Goal: Check status: Check status

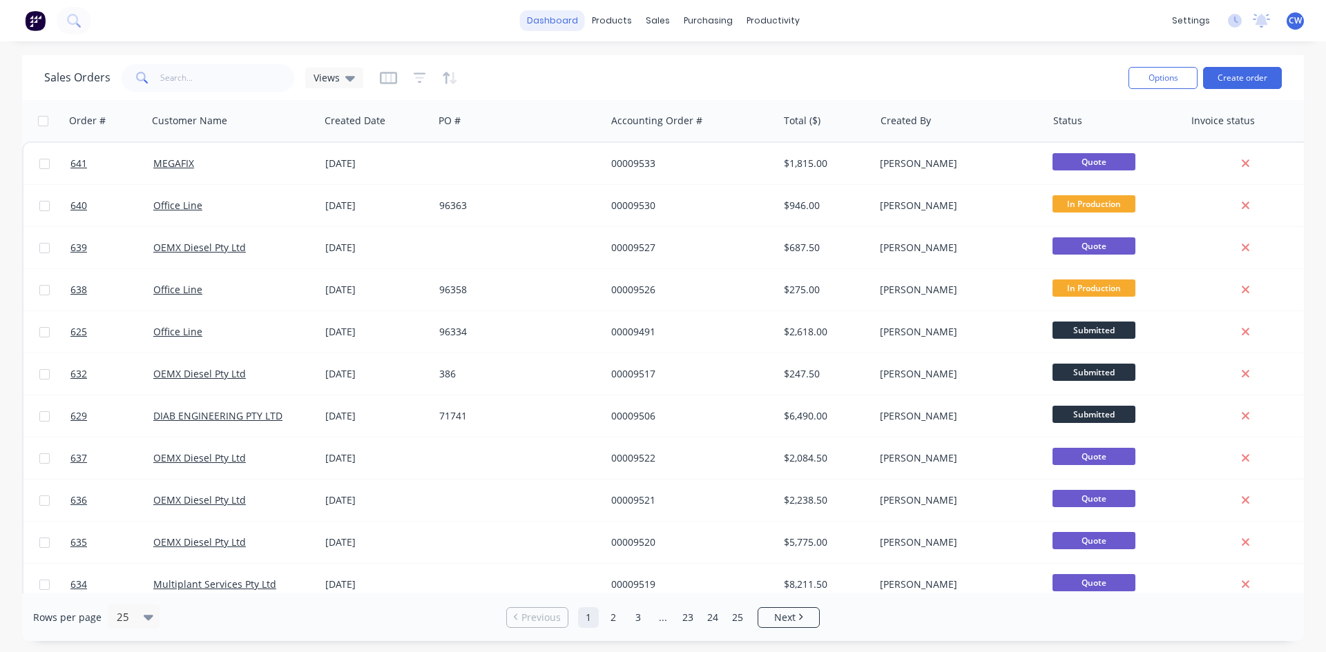
click at [553, 23] on link "dashboard" at bounding box center [552, 20] width 65 height 21
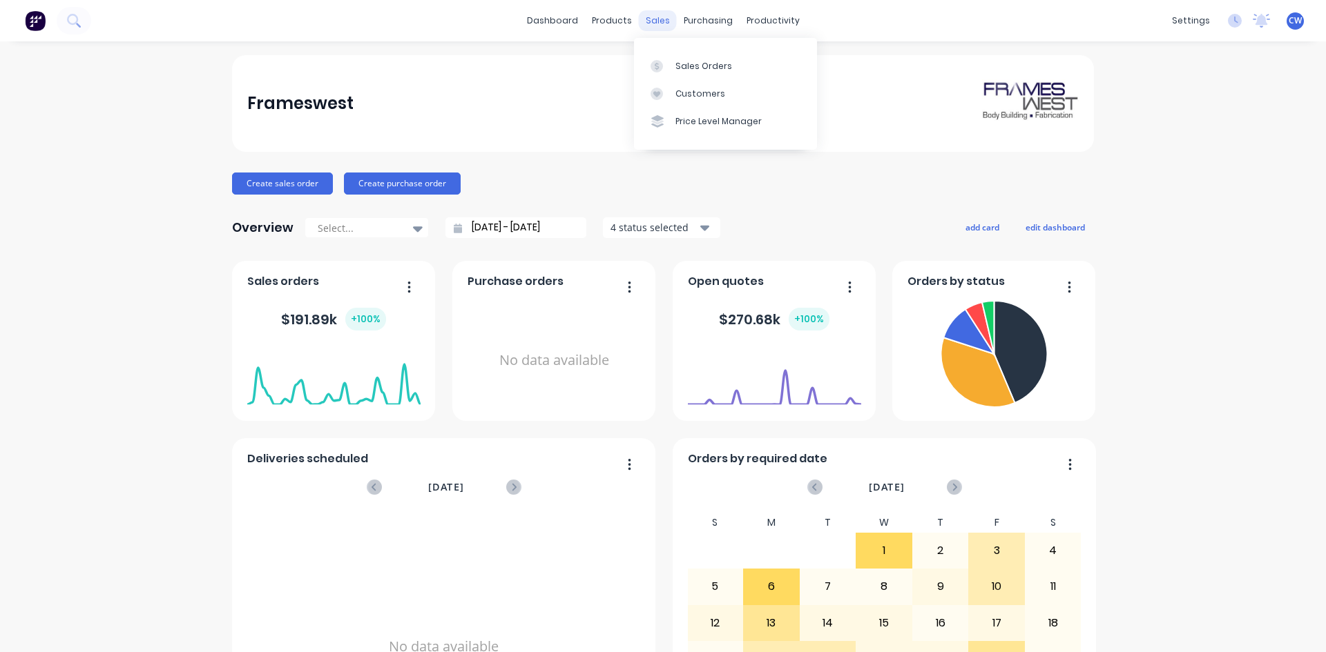
click at [645, 14] on div "sales" at bounding box center [658, 20] width 38 height 21
click at [667, 64] on div at bounding box center [660, 66] width 21 height 12
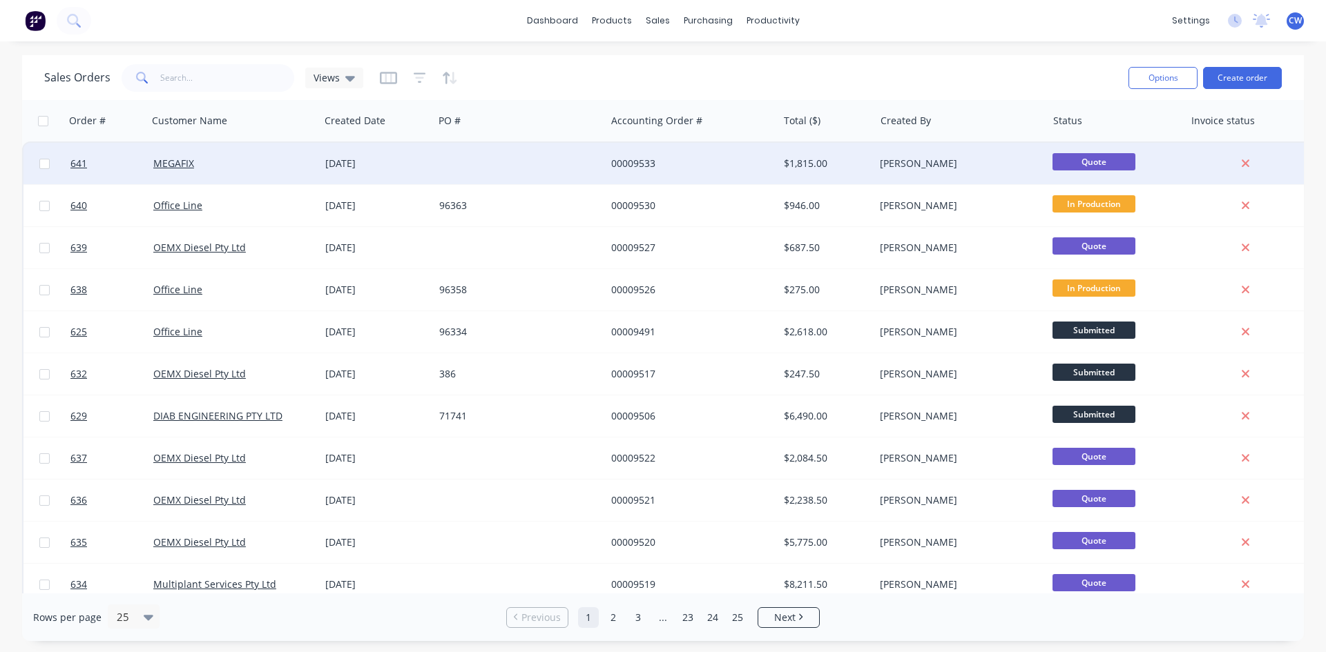
click at [616, 179] on div "00009533" at bounding box center [692, 163] width 172 height 41
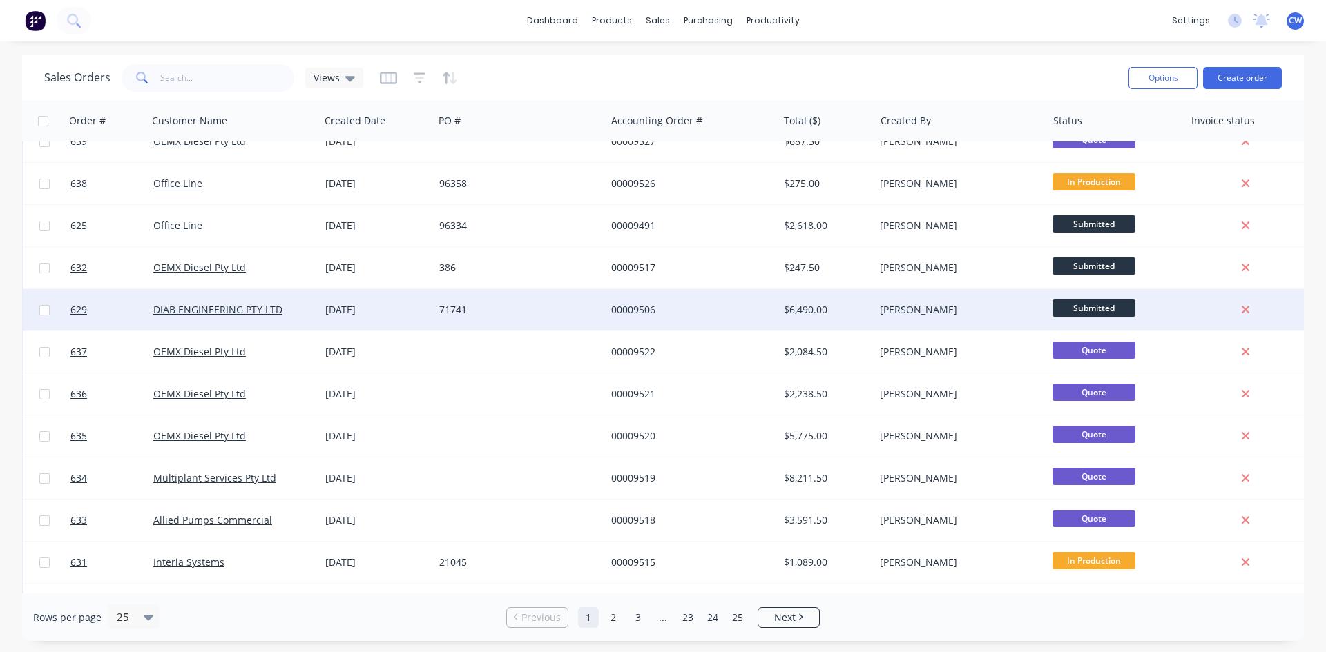
scroll to position [138, 0]
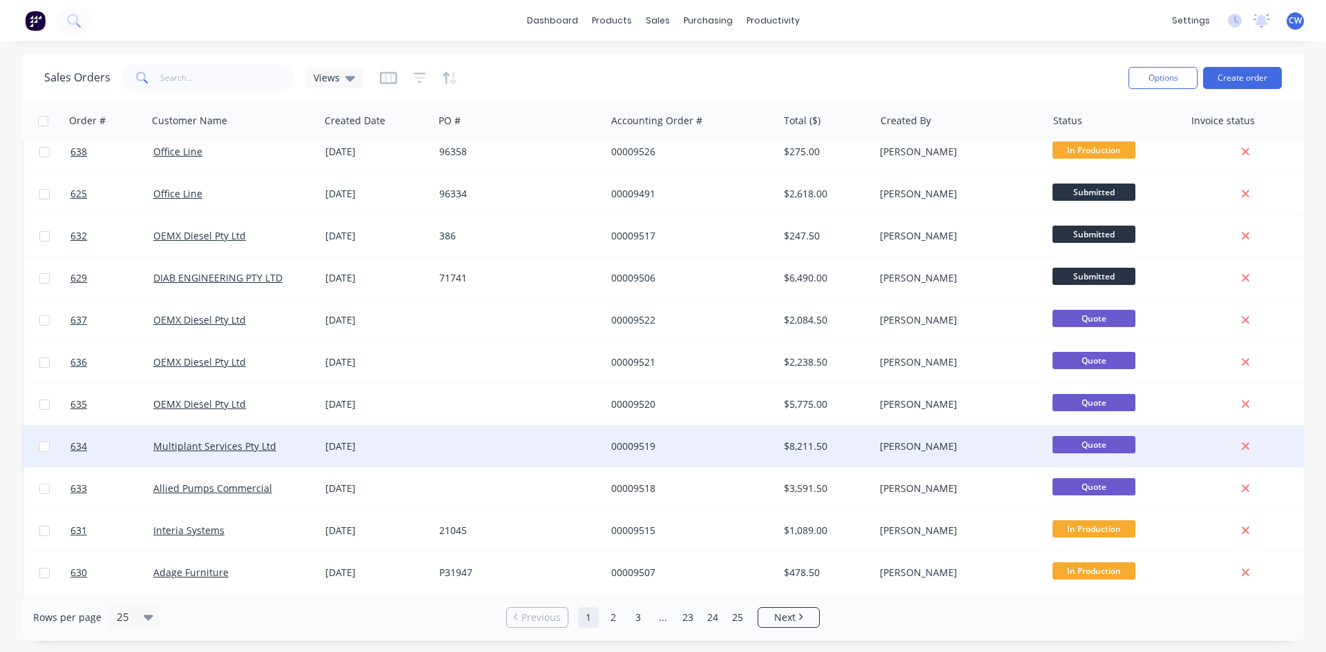
click at [525, 431] on div at bounding box center [520, 446] width 172 height 41
